Goal: Task Accomplishment & Management: Use online tool/utility

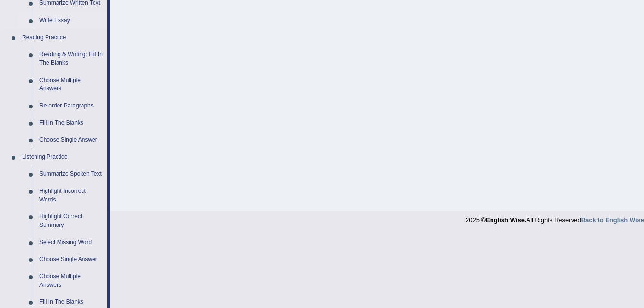
click at [47, 21] on link "Write Essay" at bounding box center [71, 20] width 72 height 17
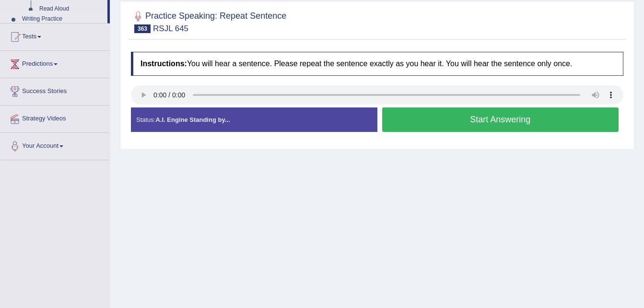
scroll to position [116, 0]
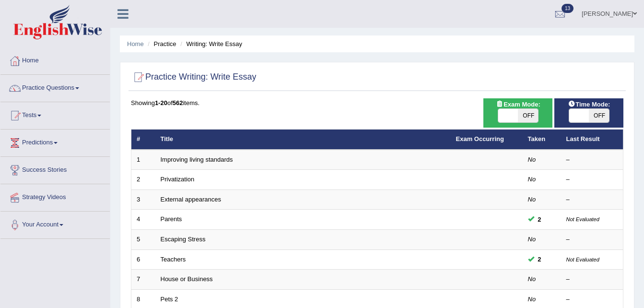
scroll to position [269, 0]
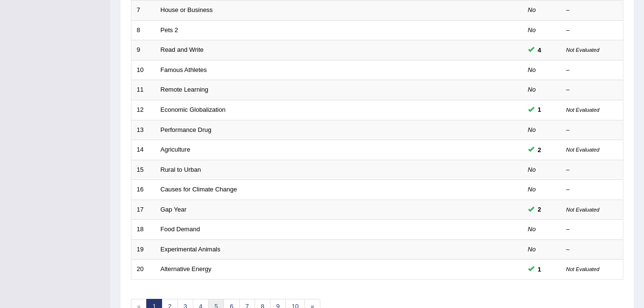
click at [216, 302] on link "5" at bounding box center [216, 307] width 16 height 16
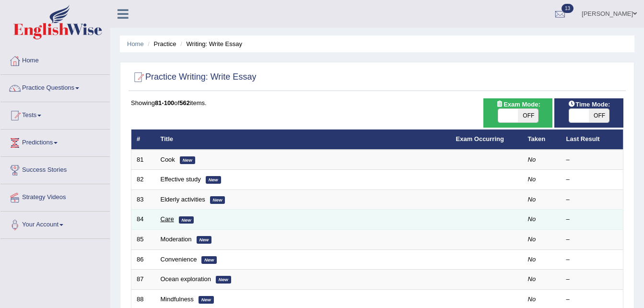
click at [165, 219] on link "Care" at bounding box center [167, 218] width 13 height 7
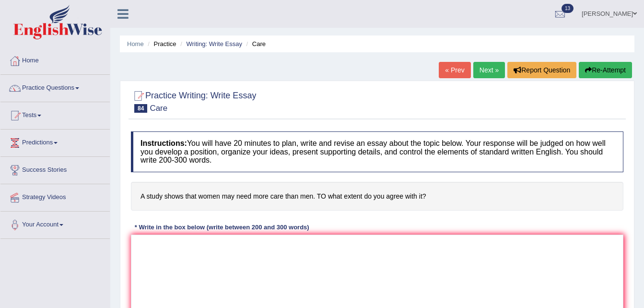
scroll to position [196, 0]
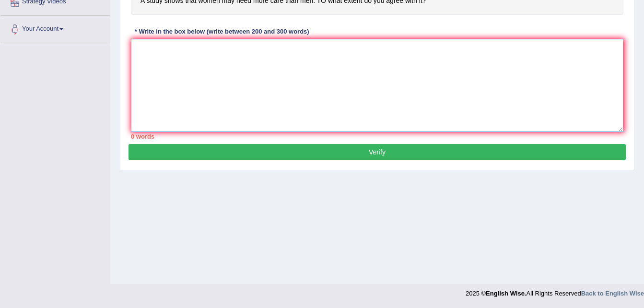
click at [342, 71] on textarea at bounding box center [377, 85] width 493 height 93
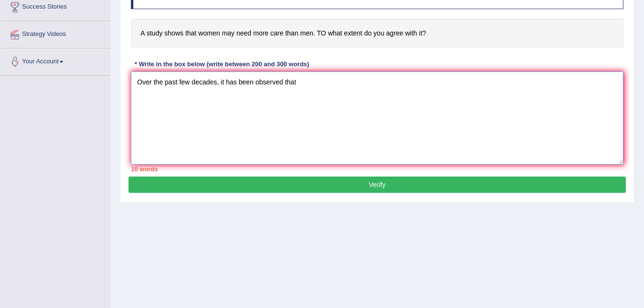
scroll to position [157, 0]
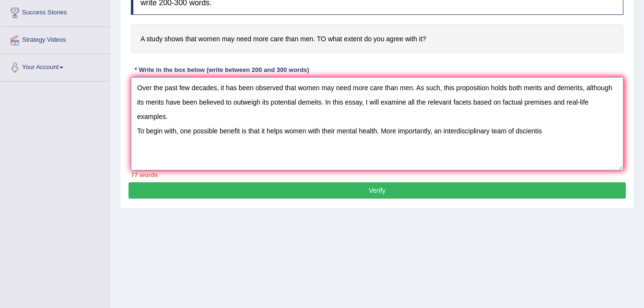
click at [522, 131] on textarea "Over the past few decades, it has been observed that women may need more care t…" at bounding box center [377, 123] width 493 height 93
click at [556, 135] on textarea "Over the past few decades, it has been observed that women may need more care t…" at bounding box center [377, 123] width 493 height 93
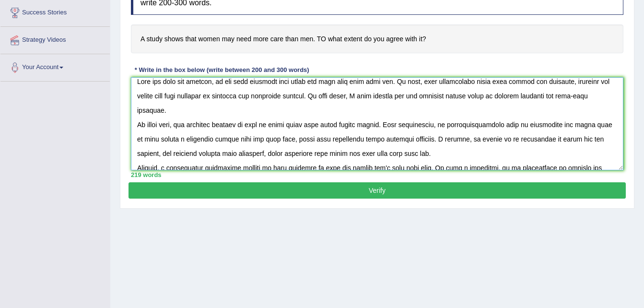
scroll to position [0, 0]
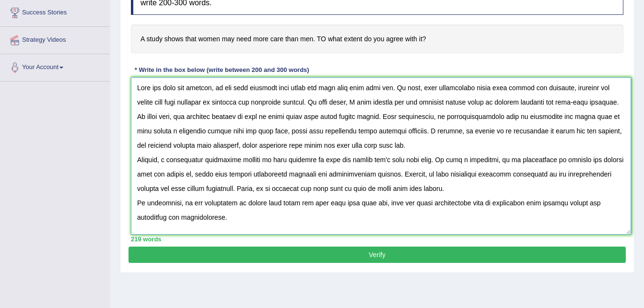
drag, startPoint x: 621, startPoint y: 166, endPoint x: 629, endPoint y: 230, distance: 64.7
click at [629, 230] on textarea at bounding box center [381, 155] width 500 height 157
click at [406, 140] on textarea at bounding box center [381, 155] width 500 height 157
type textarea "Over the past few decades, it has been observed that women may need more care t…"
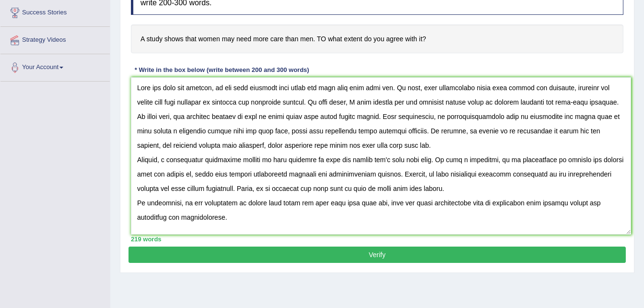
click at [363, 251] on button "Verify" at bounding box center [378, 255] width 498 height 16
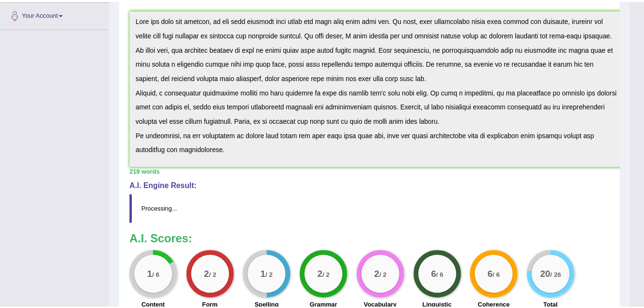
scroll to position [228, 0]
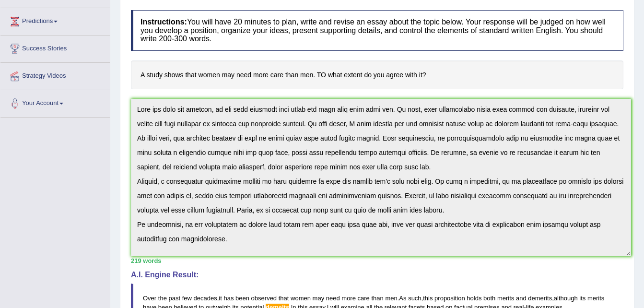
scroll to position [0, 0]
